Goal: Transaction & Acquisition: Purchase product/service

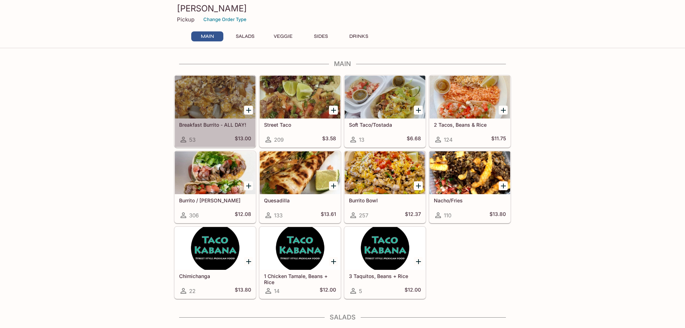
click at [209, 119] on div "Breakfast Burrito - ALL DAY! 53 $13.00" at bounding box center [215, 132] width 81 height 29
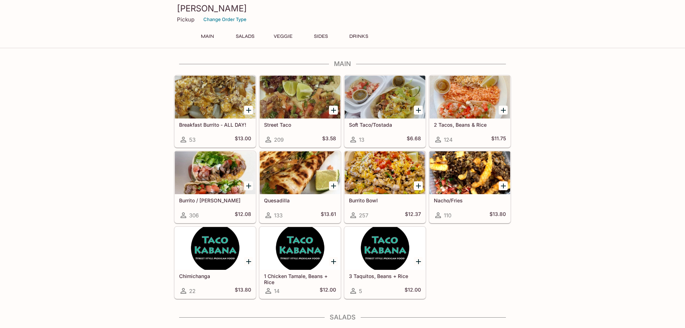
click at [289, 101] on div at bounding box center [300, 97] width 81 height 43
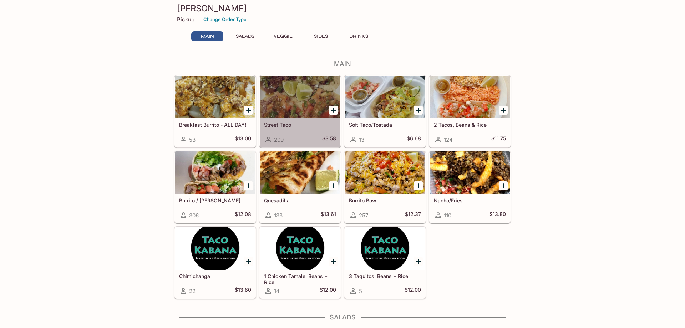
click at [289, 100] on div at bounding box center [300, 97] width 81 height 43
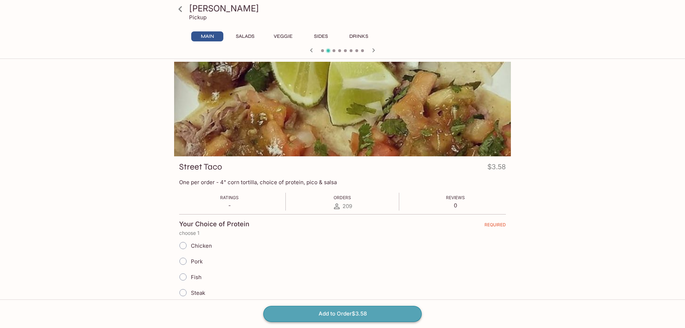
drag, startPoint x: 327, startPoint y: 311, endPoint x: 332, endPoint y: 143, distance: 167.3
click at [328, 311] on button "Add to Order $3.58" at bounding box center [342, 314] width 158 height 16
